Goal: Information Seeking & Learning: Find specific fact

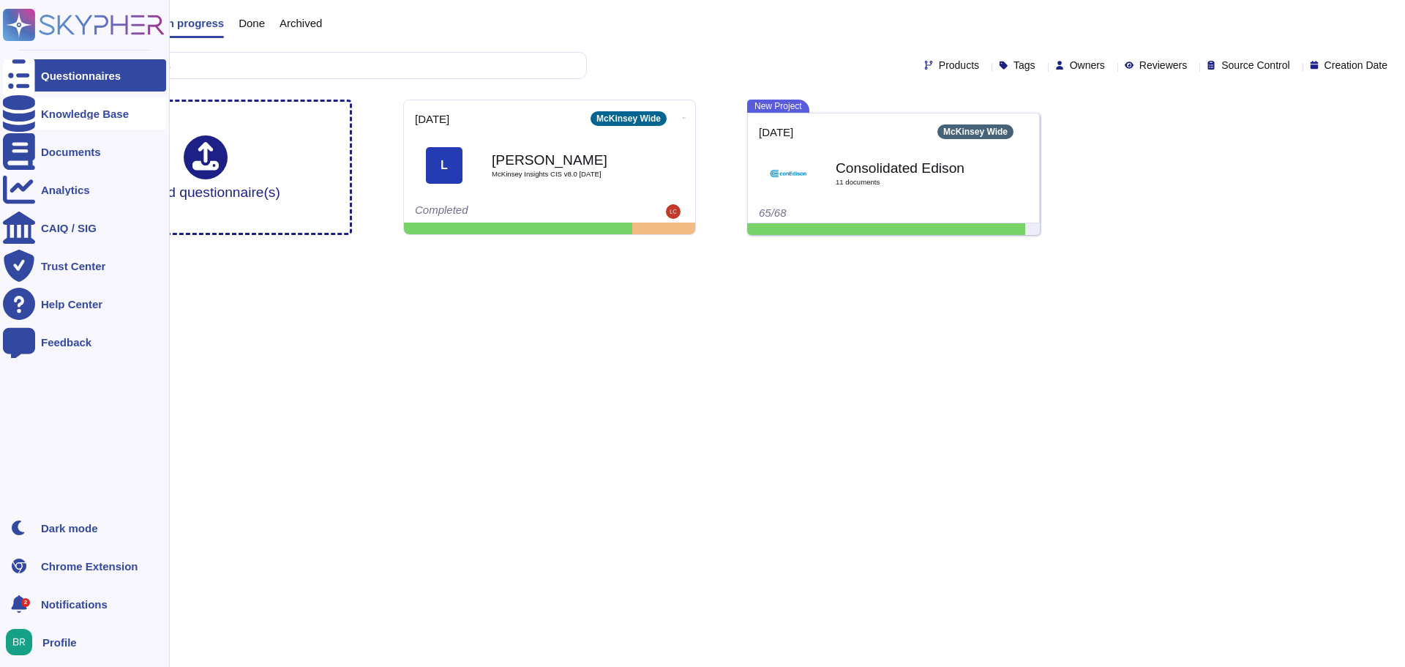
click at [62, 113] on div "Knowledge Base" at bounding box center [85, 113] width 88 height 11
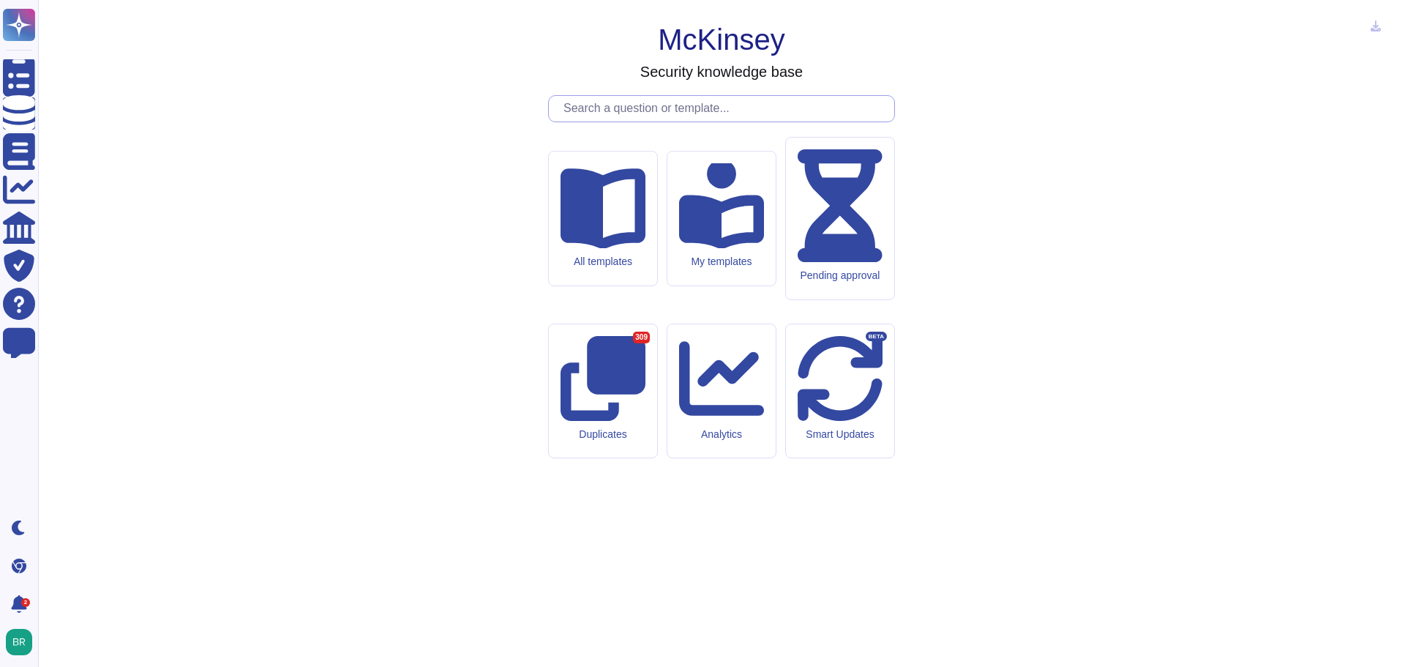
click at [658, 122] on input "text" at bounding box center [725, 109] width 338 height 26
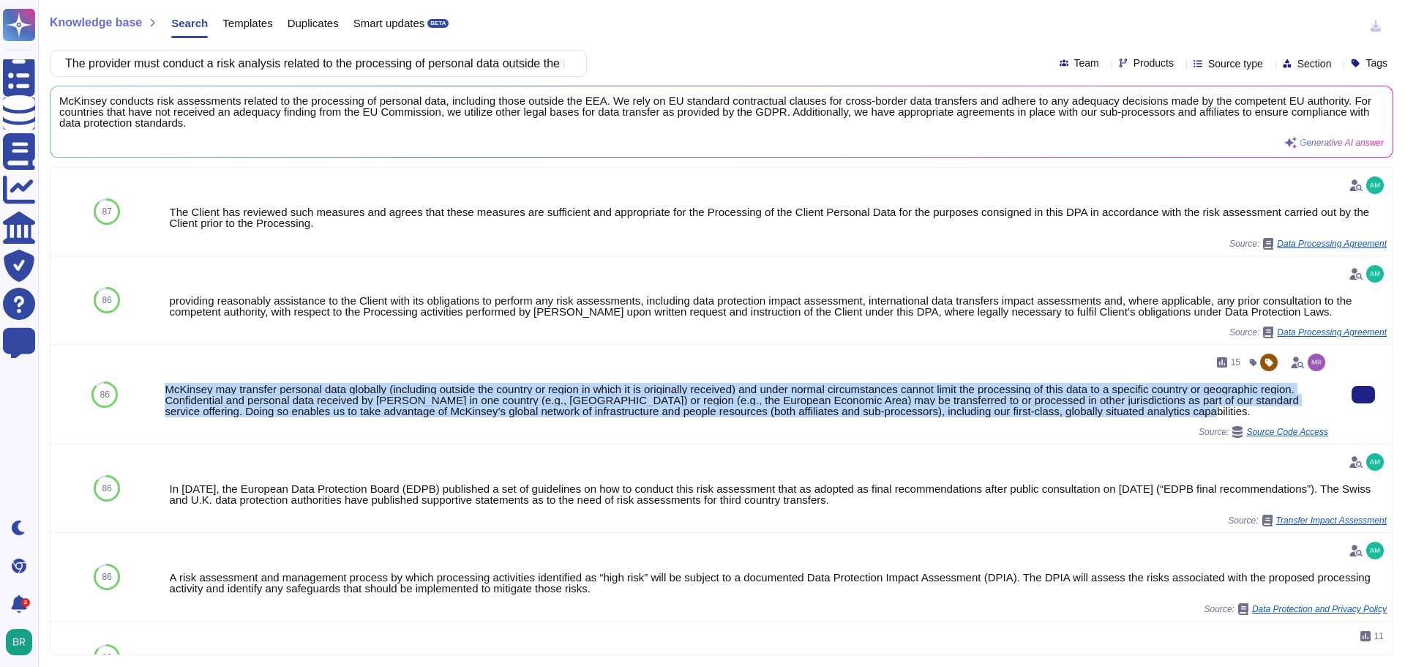
drag, startPoint x: 1142, startPoint y: 414, endPoint x: 160, endPoint y: 392, distance: 982.5
click at [160, 392] on div "15 McKinsey may transfer personal data globally (including outside the country …" at bounding box center [747, 394] width 1176 height 99
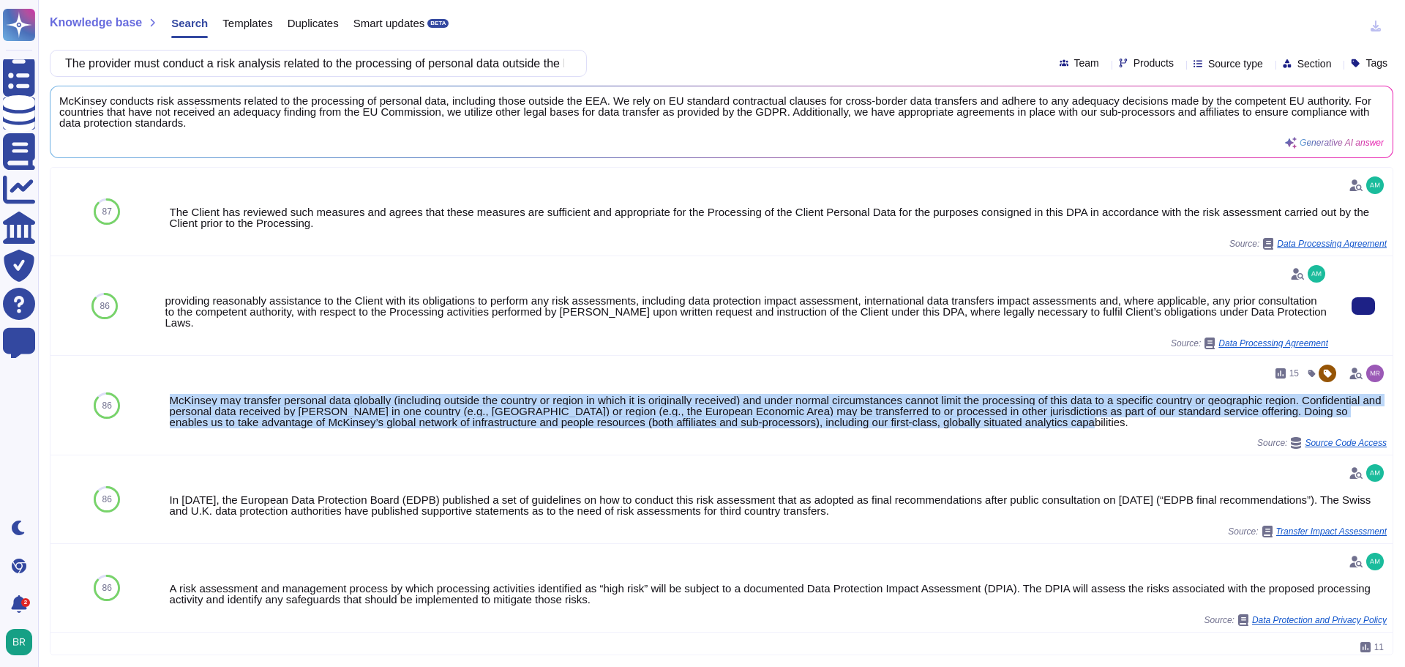
copy div "McKinsey may transfer personal data globally (including outside the country or …"
